Goal: Browse casually

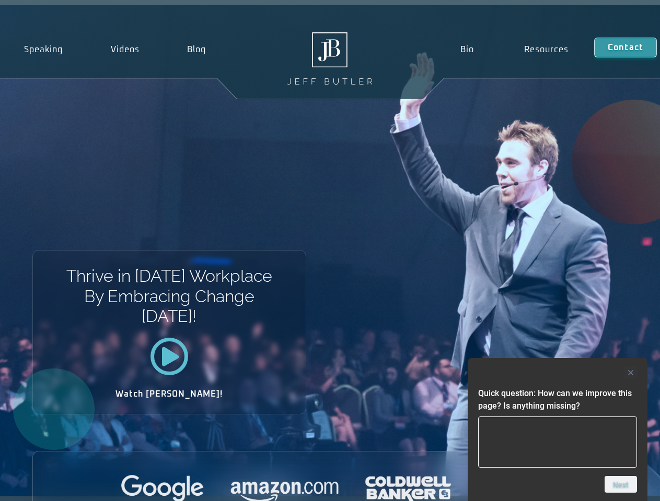
click at [329, 251] on div "Thrive in Tomorrow’s Workplace By Embracing Change Today! Watch Jeff!" at bounding box center [330, 250] width 660 height 491
click at [557, 373] on div at bounding box center [557, 373] width 159 height 13
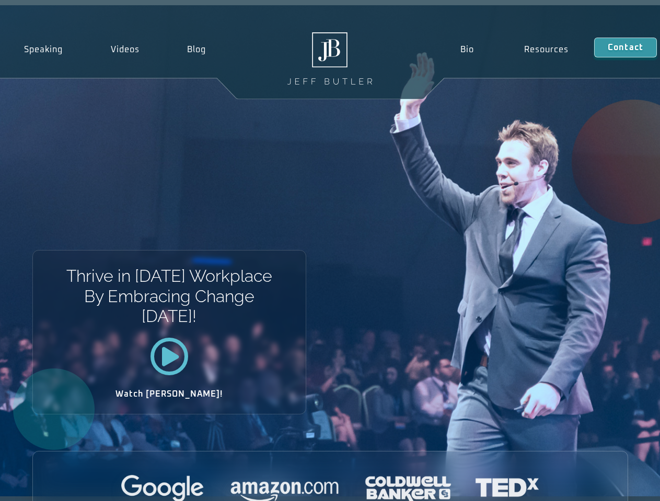
click at [620, 485] on div at bounding box center [330, 489] width 594 height 29
click at [329, 251] on div "Thrive in [DATE] Workplace By Embracing Change [DATE]! Watch [PERSON_NAME]!" at bounding box center [330, 250] width 660 height 491
